Goal: Task Accomplishment & Management: Complete application form

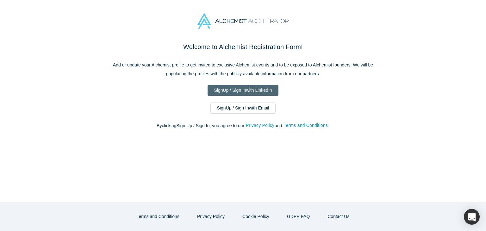
drag, startPoint x: 0, startPoint y: 0, endPoint x: 250, endPoint y: 91, distance: 266.0
click at [250, 91] on link "Sign Up / Sign In with LinkedIn" at bounding box center [243, 90] width 71 height 11
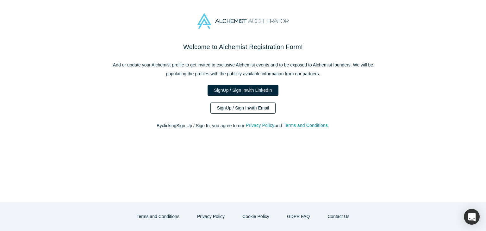
click at [247, 110] on link "Sign Up / Sign In with Email" at bounding box center [243, 108] width 66 height 11
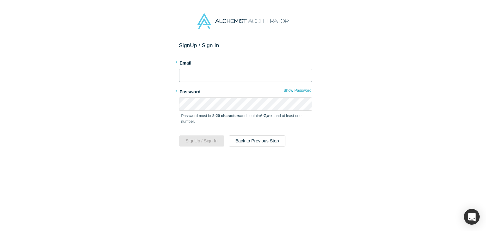
click at [240, 76] on input "text" at bounding box center [245, 75] width 133 height 13
type input "romy@francesanncapital.com"
click at [173, 100] on div "Sign Up / Sign In * Email romy@francesanncapital.com * Password Show Password P…" at bounding box center [245, 139] width 491 height 194
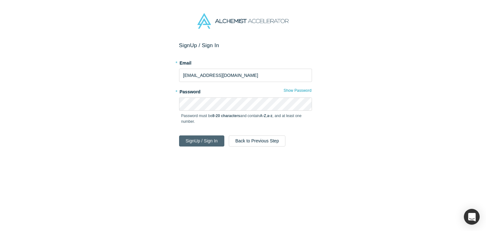
click at [209, 142] on button "Sign Up / Sign In" at bounding box center [201, 140] width 45 height 11
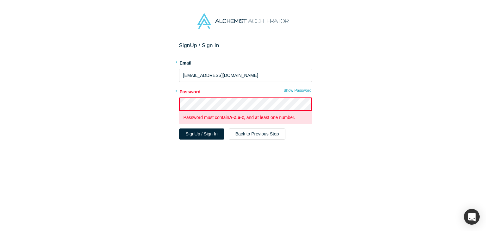
click at [168, 104] on div "Sign Up / Sign In * Email romy@francesanncapital.com * Password Show Password P…" at bounding box center [245, 139] width 491 height 194
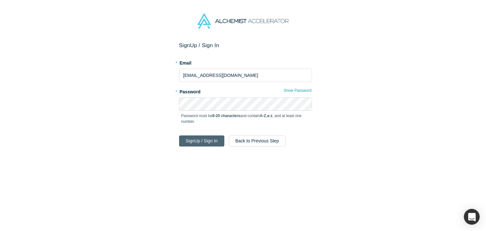
click at [201, 141] on button "Sign Up / Sign In" at bounding box center [201, 140] width 45 height 11
